Goal: Information Seeking & Learning: Learn about a topic

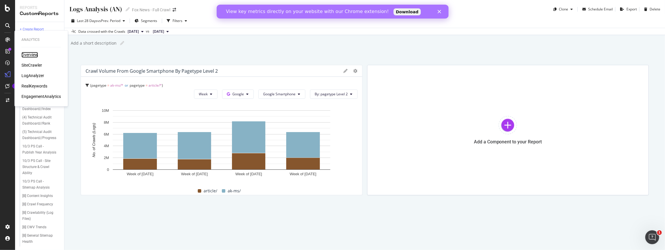
click at [32, 55] on div "Overview" at bounding box center [29, 55] width 17 height 6
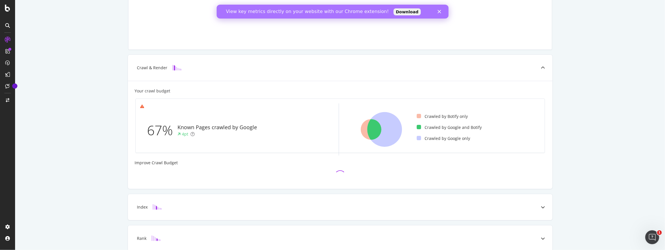
scroll to position [111, 0]
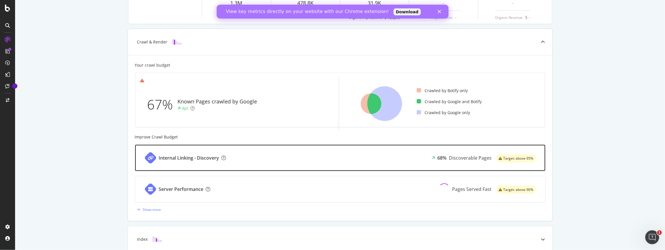
click at [306, 157] on div "Internal Linking - Discovery 68% Discoverable Pages Target: above 95%" at bounding box center [340, 158] width 410 height 26
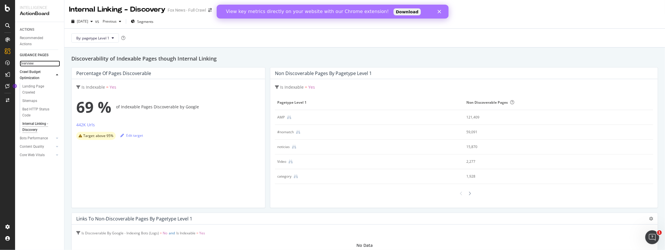
click at [37, 62] on link "Overview" at bounding box center [40, 64] width 40 height 6
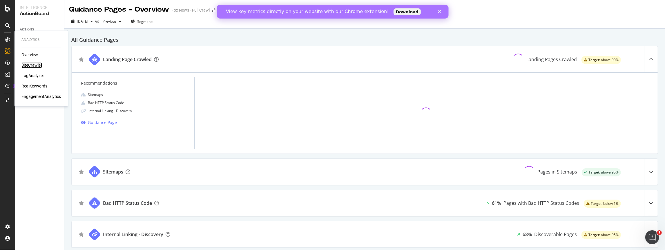
click at [32, 66] on div "SiteCrawler" at bounding box center [31, 65] width 21 height 6
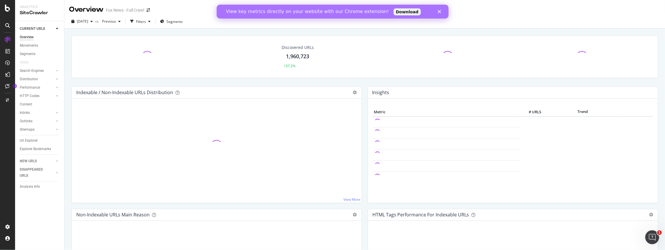
click at [441, 11] on div "Close" at bounding box center [440, 11] width 6 height 3
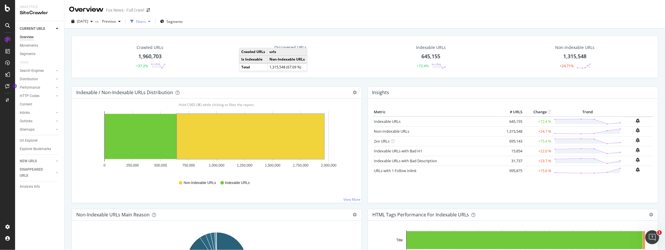
click at [146, 23] on div "Filters" at bounding box center [141, 21] width 10 height 5
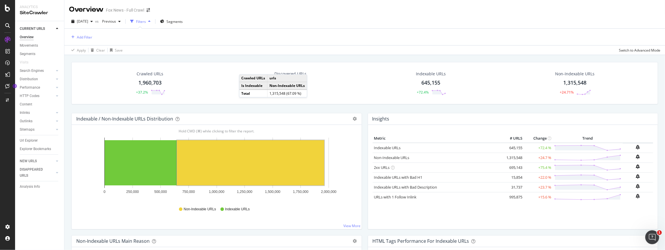
drag, startPoint x: 241, startPoint y: 23, endPoint x: 203, endPoint y: 29, distance: 38.4
click at [240, 23] on div "2025 Aug. 14th vs Previous Filters Segments" at bounding box center [364, 23] width 600 height 12
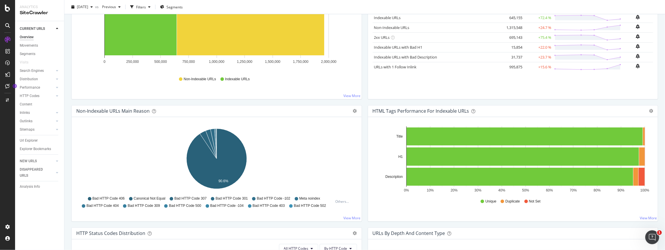
scroll to position [11, 0]
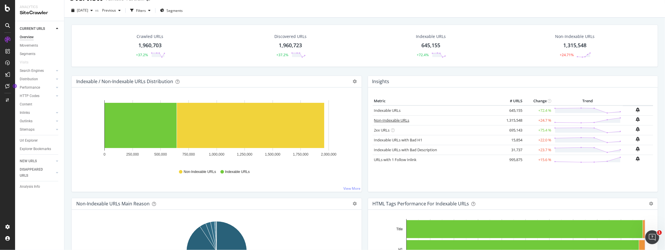
click at [383, 119] on link "Non-Indexable URLs" at bounding box center [391, 120] width 35 height 5
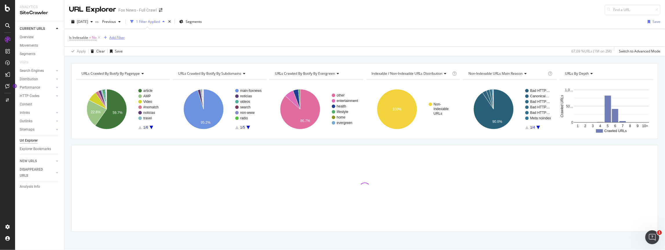
click at [112, 38] on div "Add Filter" at bounding box center [116, 37] width 15 height 5
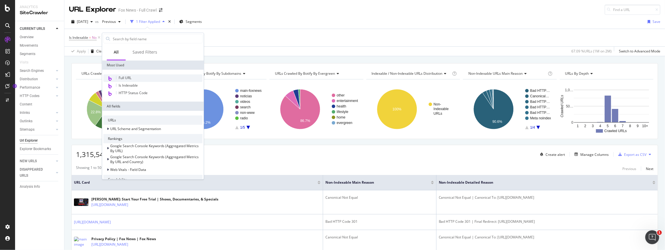
click at [149, 79] on div "Full URL" at bounding box center [152, 79] width 99 height 8
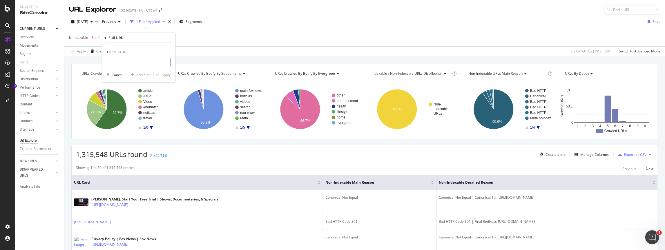
click at [142, 63] on input "text" at bounding box center [138, 62] width 63 height 9
type input "https://foxnews.com"
click at [161, 76] on div "button" at bounding box center [158, 74] width 8 height 3
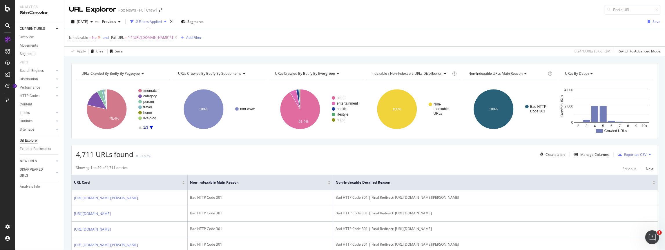
click at [99, 36] on icon at bounding box center [99, 38] width 5 height 6
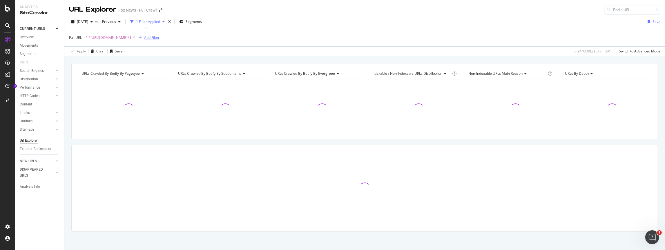
click at [146, 37] on div "Add Filter" at bounding box center [151, 37] width 15 height 5
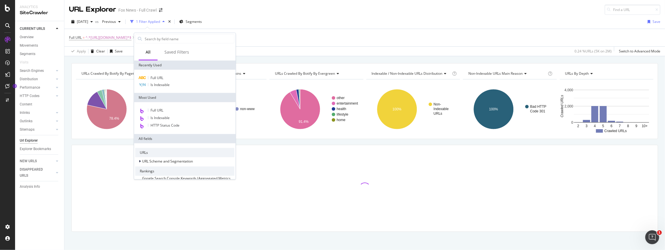
click at [173, 110] on div "Full URL" at bounding box center [184, 111] width 99 height 8
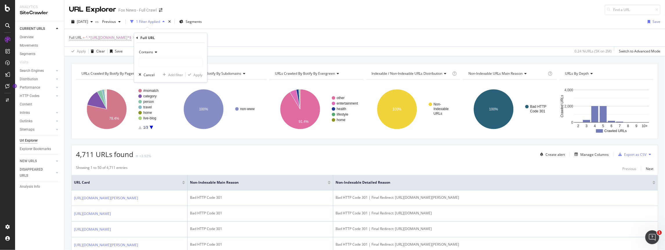
click at [154, 52] on icon at bounding box center [155, 51] width 4 height 3
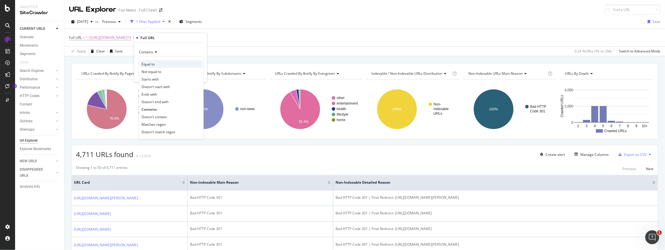
click at [151, 63] on span "Equal to" at bounding box center [147, 63] width 13 height 5
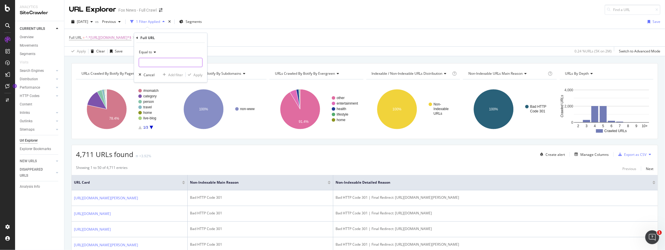
click at [148, 62] on input "text" at bounding box center [170, 62] width 63 height 9
type input "[URL][DOMAIN_NAME]"
click at [197, 74] on div "Apply" at bounding box center [197, 74] width 9 height 5
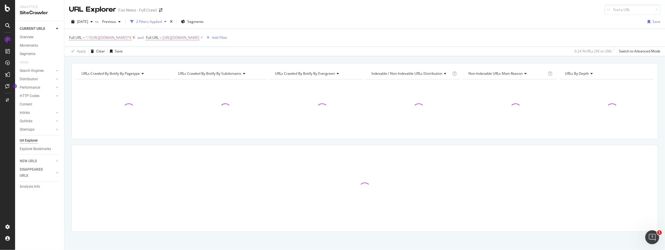
click at [132, 37] on icon at bounding box center [133, 38] width 5 height 6
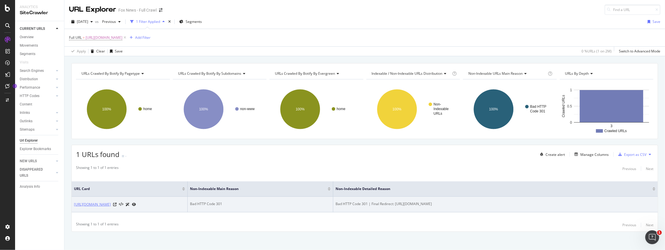
click at [95, 204] on link "[URL][DOMAIN_NAME]" at bounding box center [92, 205] width 37 height 6
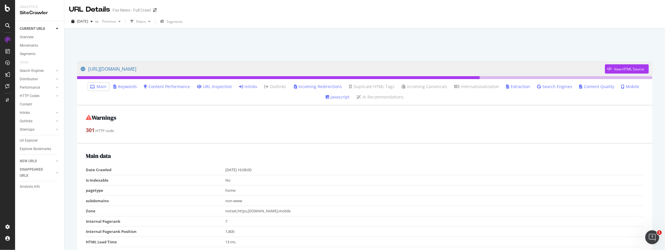
click at [239, 88] on link "Inlinks" at bounding box center [248, 87] width 18 height 6
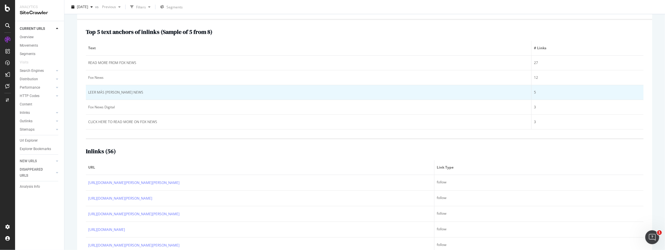
scroll to position [86, 0]
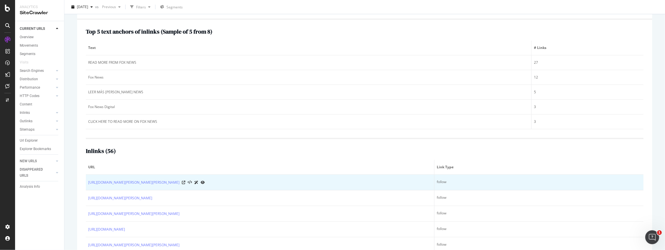
drag, startPoint x: 82, startPoint y: 177, endPoint x: 104, endPoint y: 186, distance: 23.3
click at [104, 186] on div "Top 5 text anchors of inlinks ( Sample of 5 from 8 ) Text # Links READ MORE FRO…" at bounding box center [364, 167] width 575 height 294
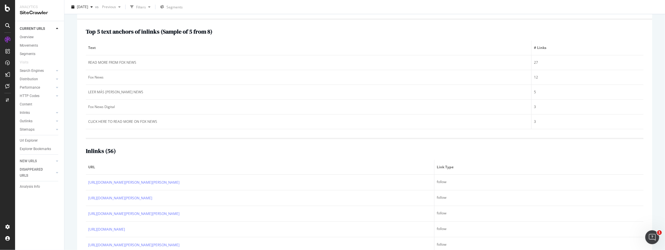
drag, startPoint x: 140, startPoint y: 152, endPoint x: 117, endPoint y: 154, distance: 23.2
click at [139, 152] on div "Inlinks ( 56 )" at bounding box center [364, 151] width 557 height 6
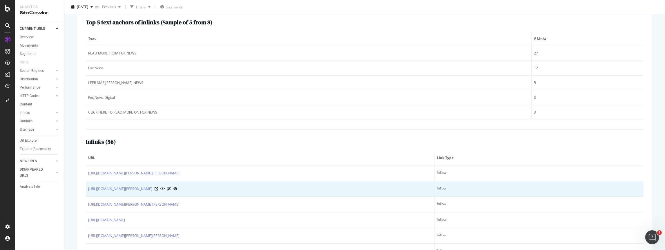
scroll to position [127, 0]
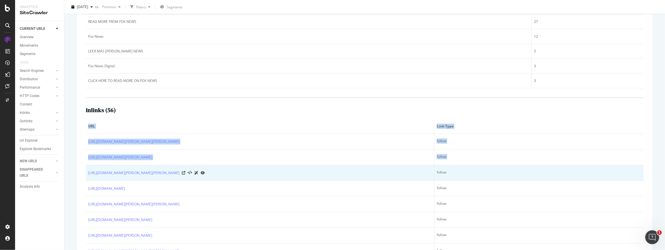
drag, startPoint x: 85, startPoint y: 139, endPoint x: 159, endPoint y: 167, distance: 79.8
click at [159, 167] on div "Top 5 text anchors of inlinks ( Sample of 5 from 8 ) Text # Links READ MORE FRO…" at bounding box center [364, 126] width 575 height 294
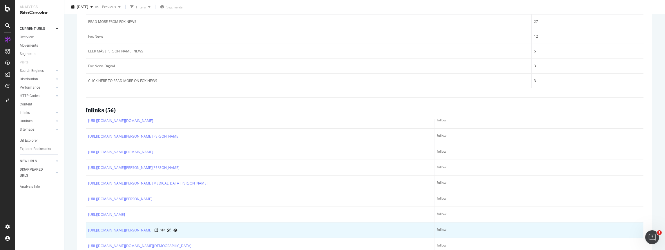
scroll to position [155, 0]
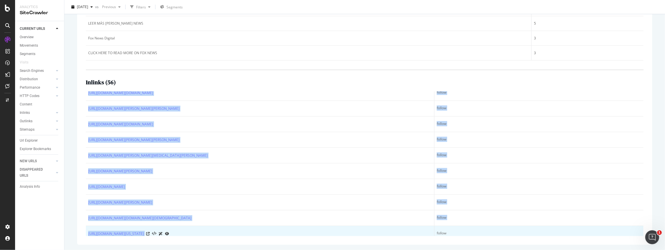
click at [261, 231] on div "[URL][DOMAIN_NAME][US_STATE]" at bounding box center [260, 234] width 344 height 6
copy table "URL Link Type [URL][DOMAIN_NAME][PERSON_NAME][PERSON_NAME] follow [URL][DOMAIN_…"
